Goal: Transaction & Acquisition: Purchase product/service

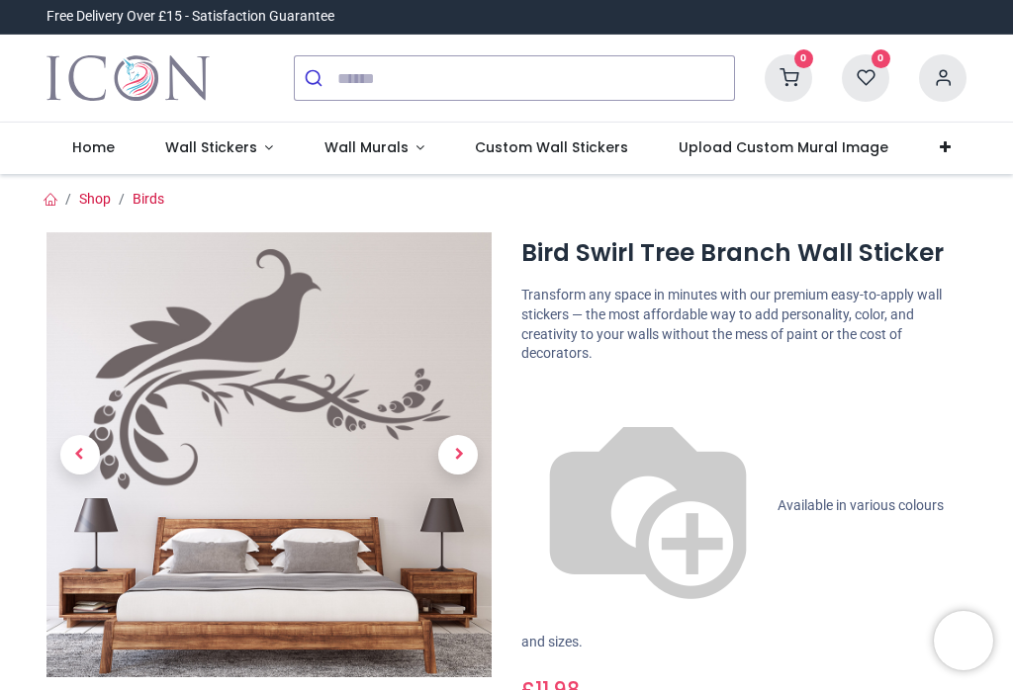
click at [750, 375] on div "Bird Swirl Tree Branch Wall Sticker https://www.iconwallstickers.co.uk/bird-swi…" at bounding box center [743, 638] width 475 height 813
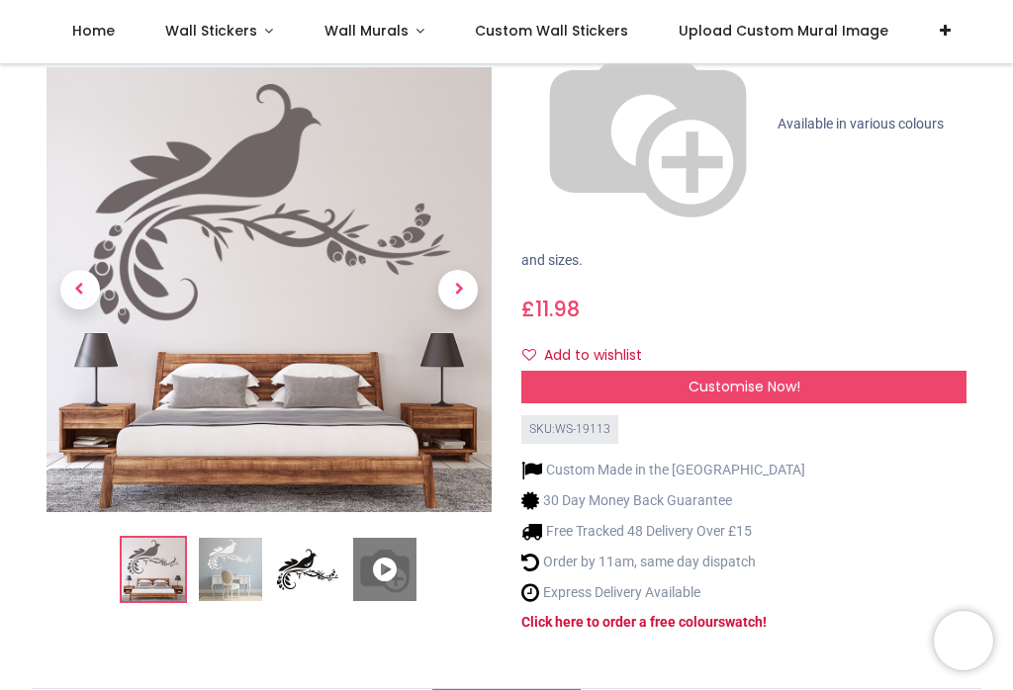
scroll to position [280, 0]
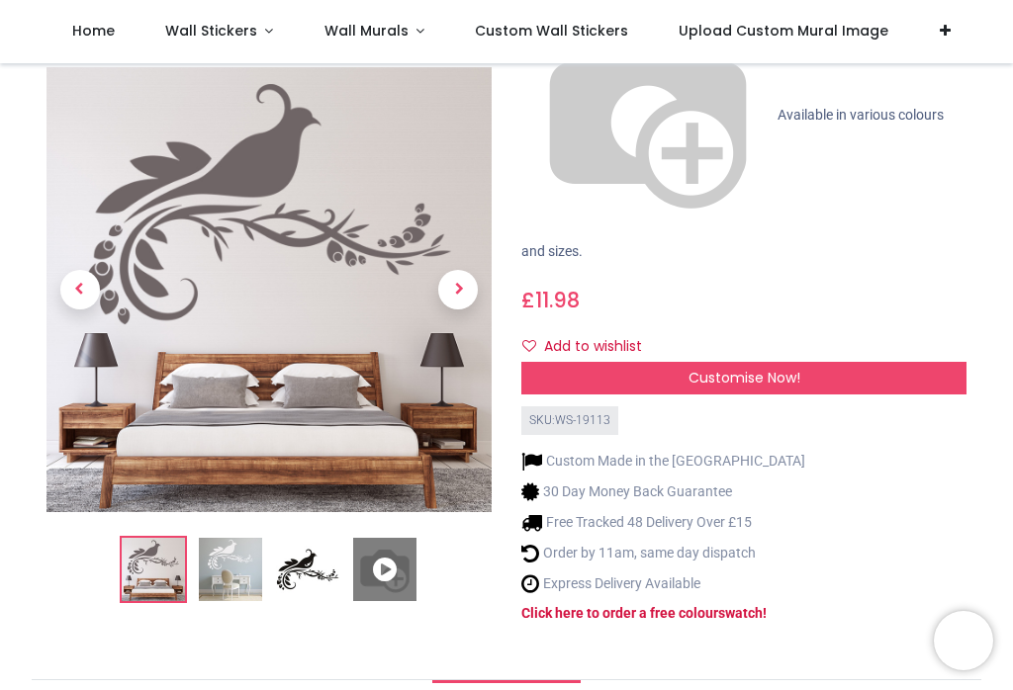
click at [752, 451] on div "Custom Made in the UK 30 Day Money Back Guarantee Free Tracked 48 Delivery Over…" at bounding box center [663, 545] width 284 height 189
click at [763, 605] on strong "swatch" at bounding box center [740, 613] width 45 height 16
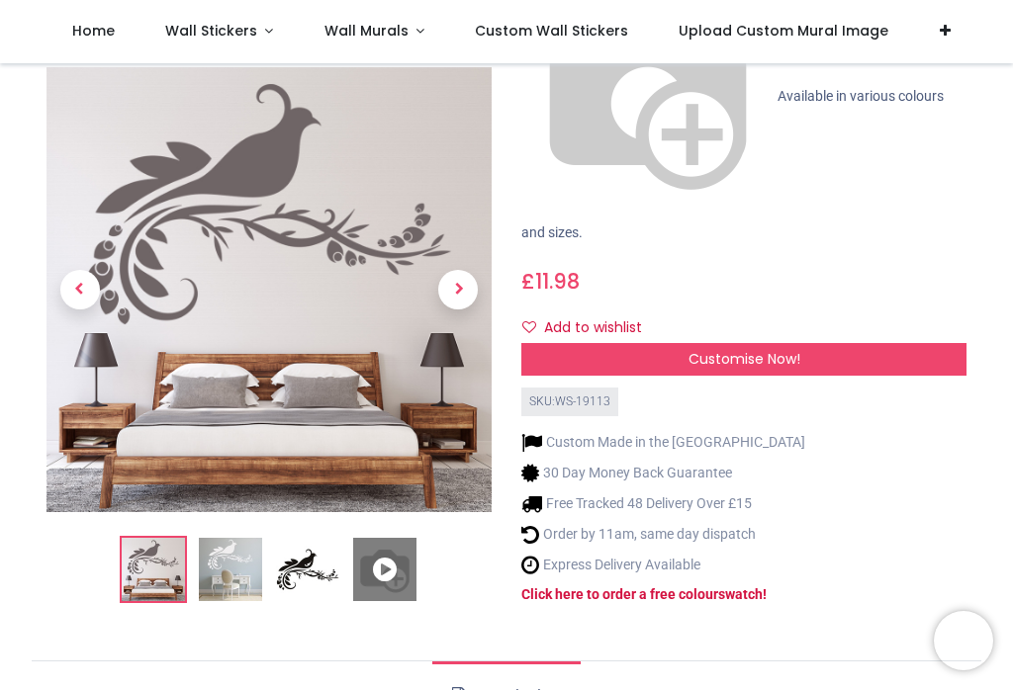
scroll to position [275, 0]
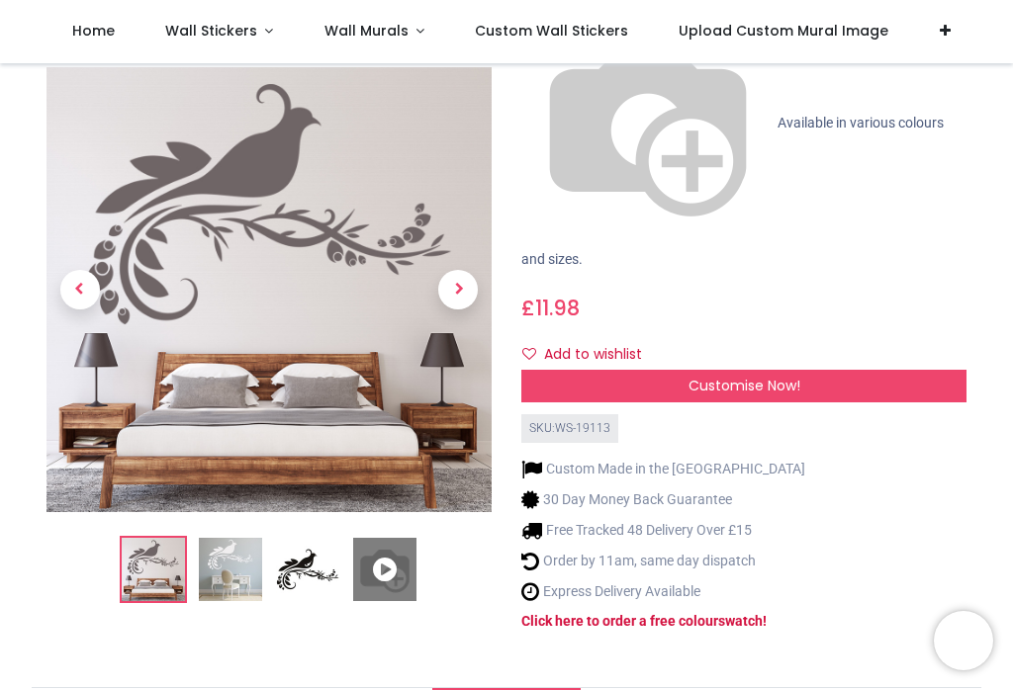
scroll to position [277, 0]
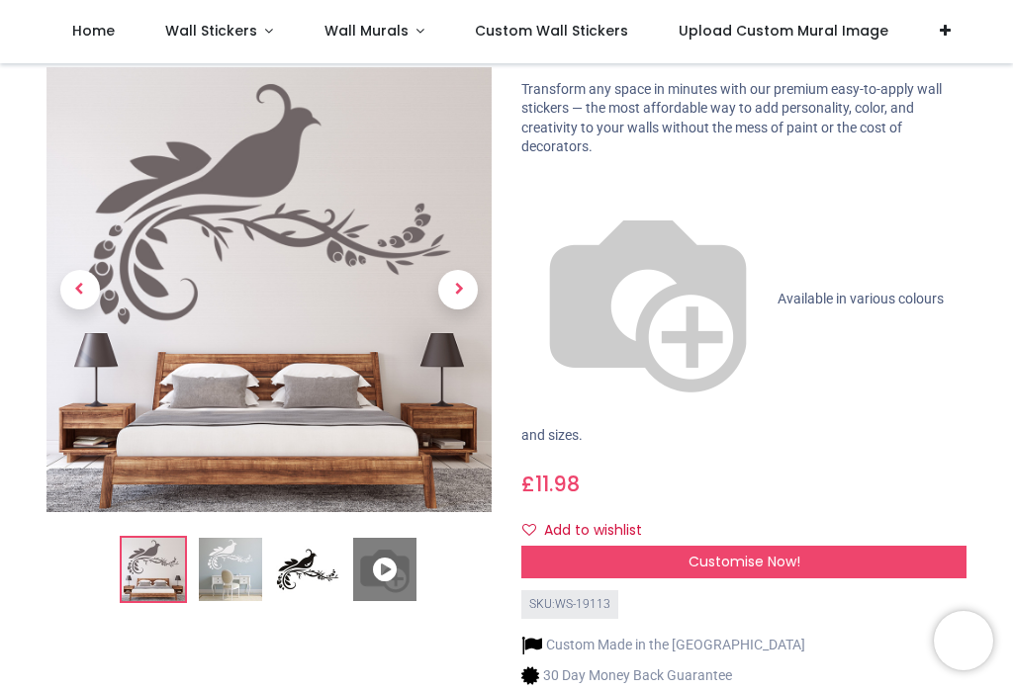
scroll to position [98, 0]
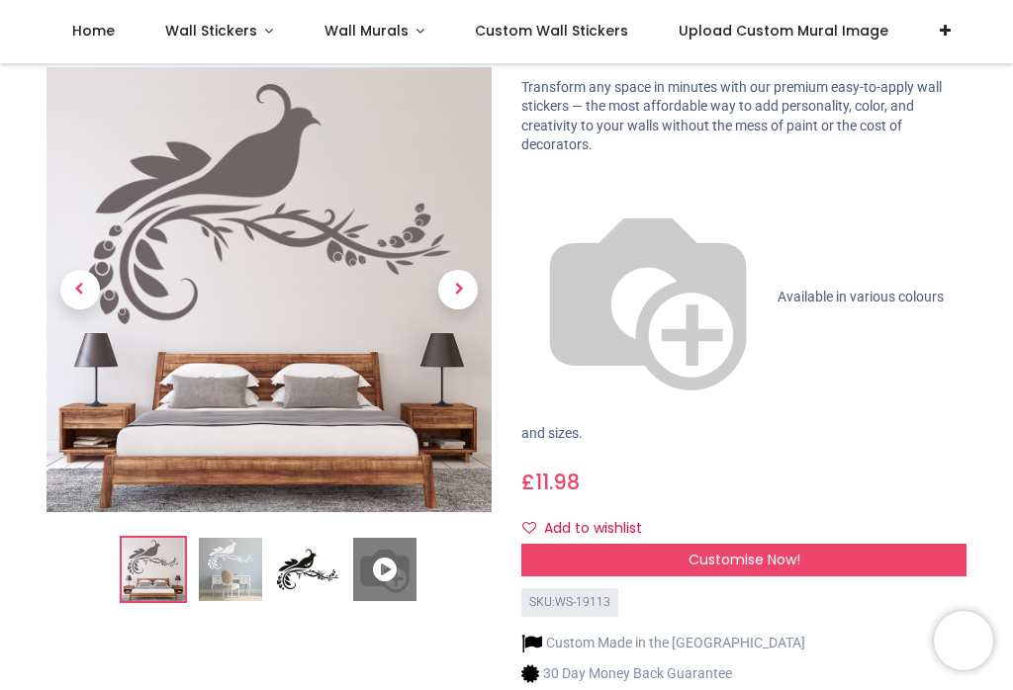
click at [848, 544] on div "Customise Now!" at bounding box center [743, 561] width 445 height 34
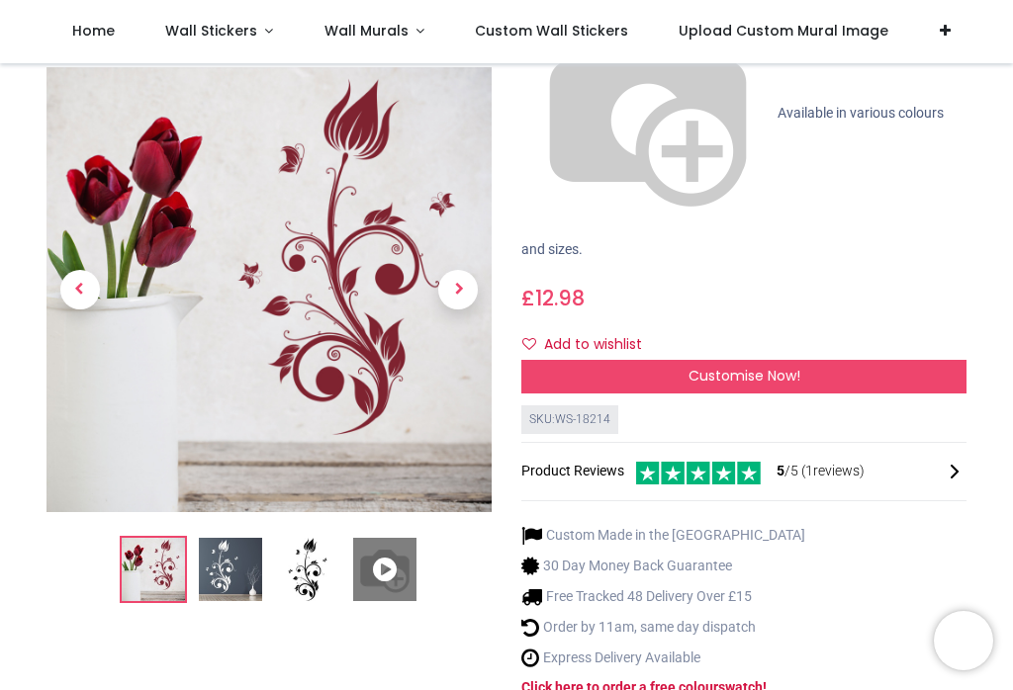
scroll to position [315, 0]
click at [747, 681] on strong "swatch" at bounding box center [740, 689] width 45 height 16
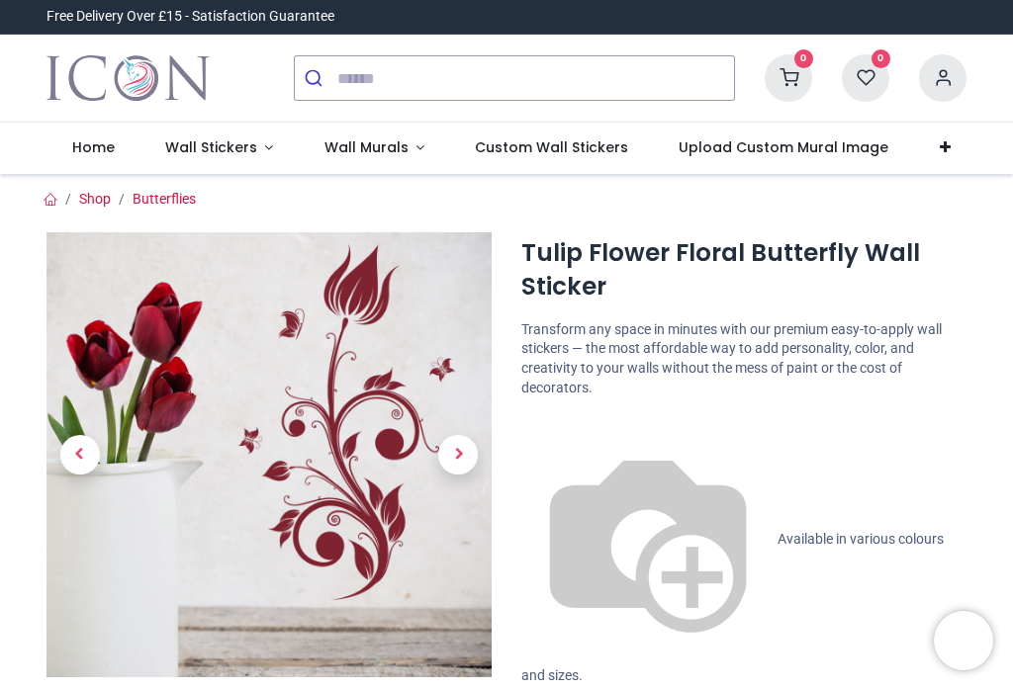
scroll to position [0, 0]
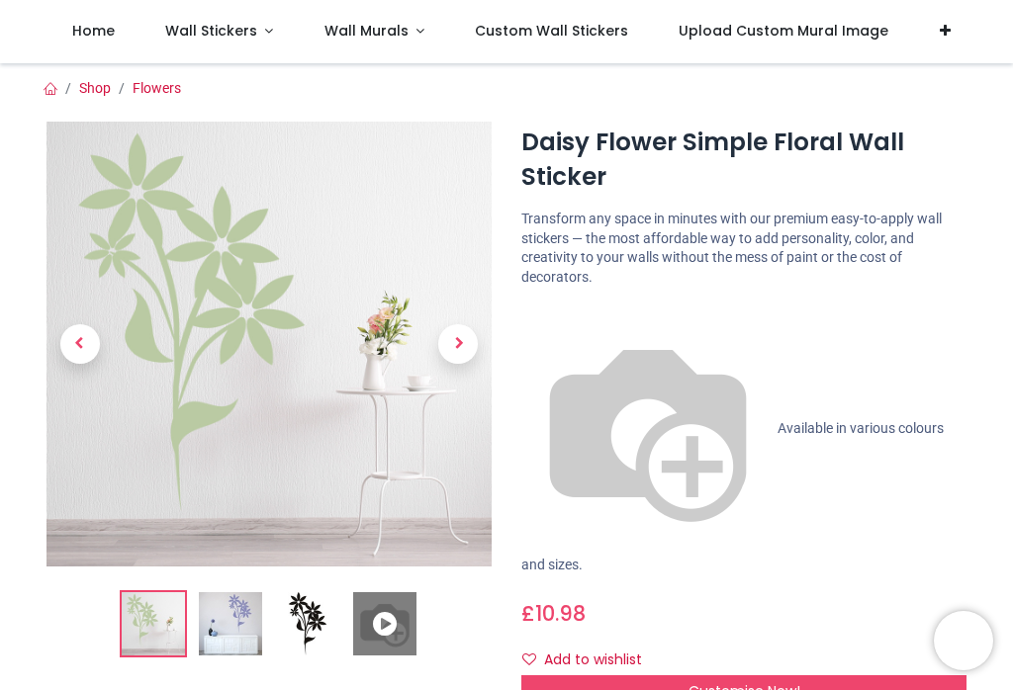
scroll to position [387, 0]
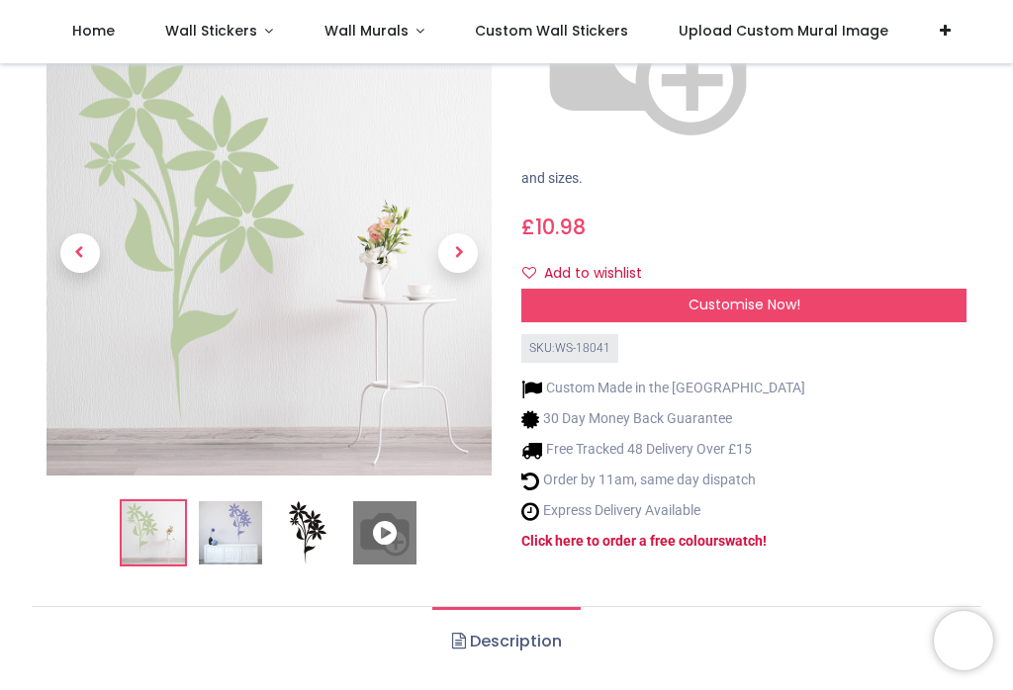
click at [718, 533] on strong "Click here to order a free colour" at bounding box center [619, 541] width 197 height 16
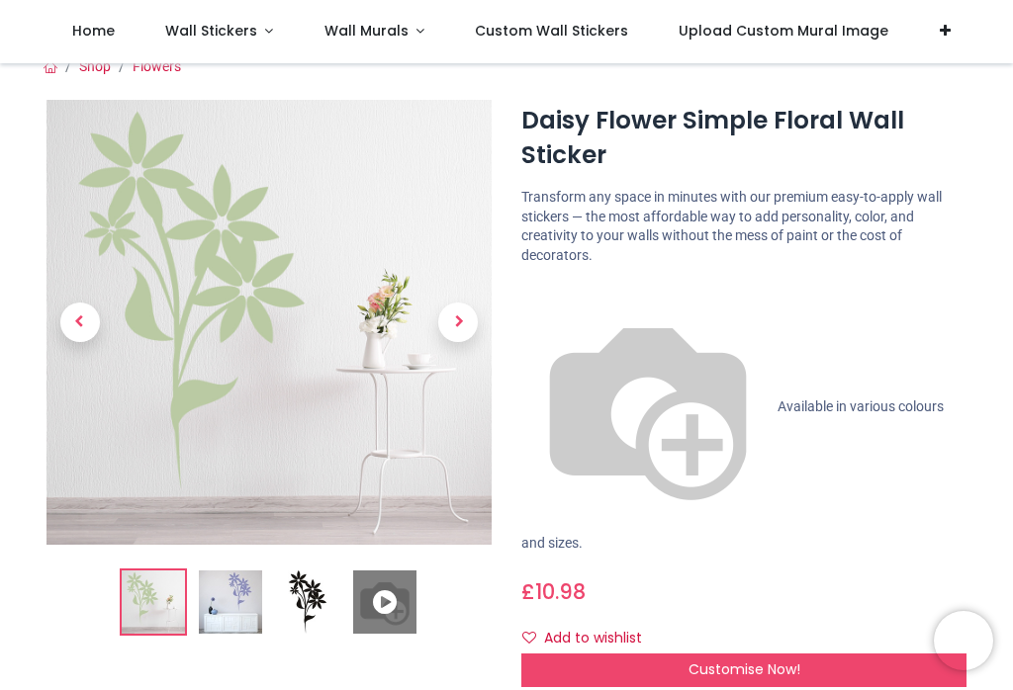
scroll to position [23, 0]
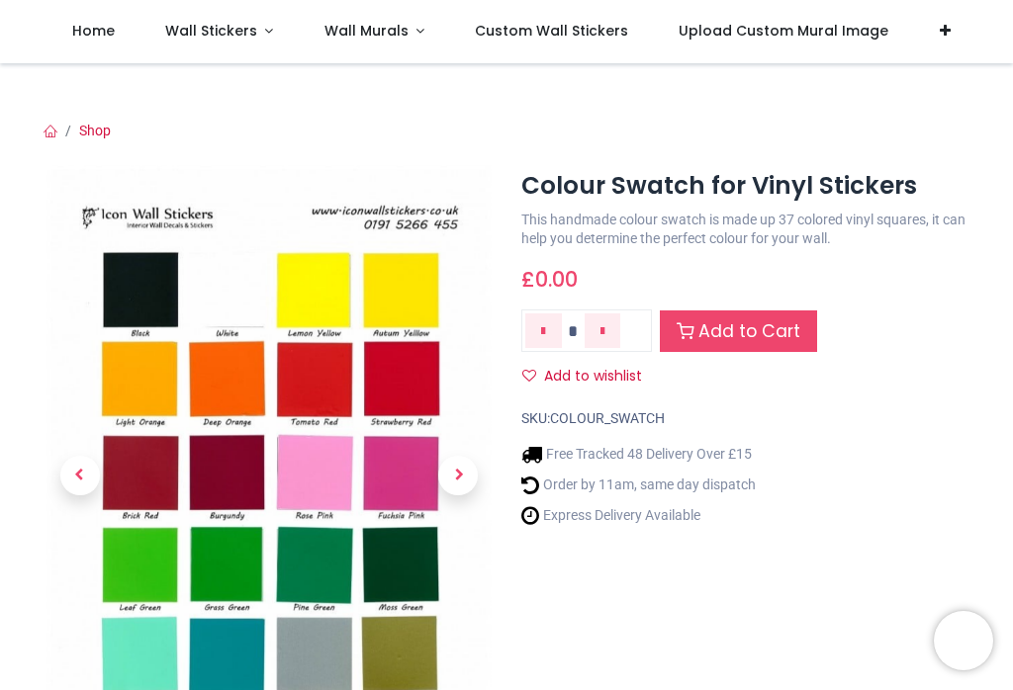
scroll to position [75, 0]
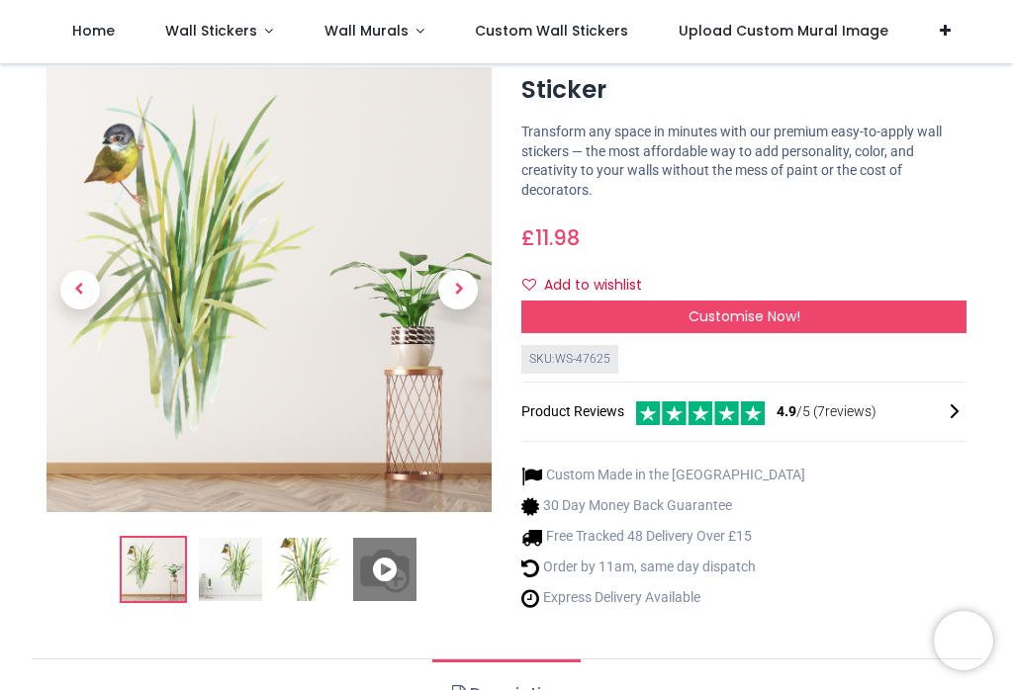
scroll to position [85, 0]
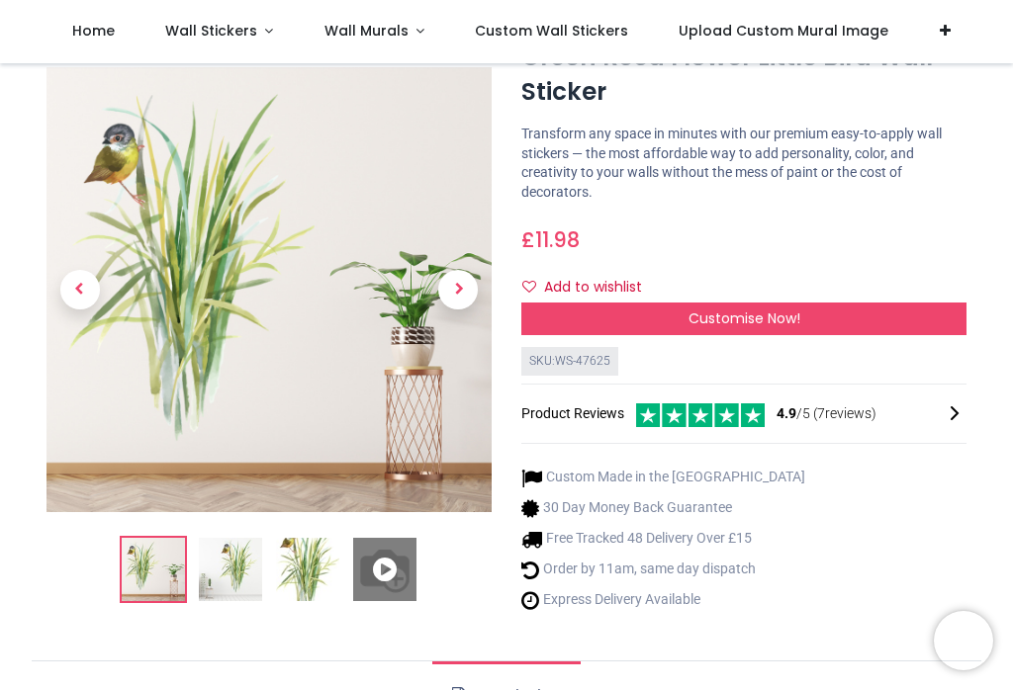
click at [788, 316] on span "Customise Now!" at bounding box center [744, 319] width 112 height 20
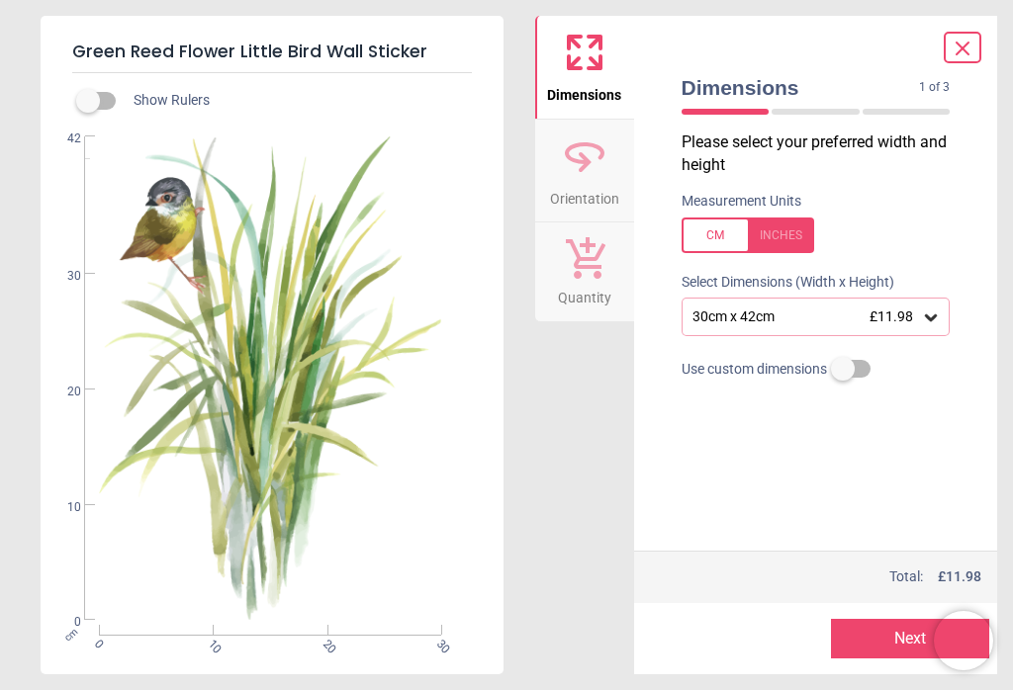
click at [948, 321] on div "30cm x 42cm £11.98" at bounding box center [816, 317] width 269 height 38
